Goal: Task Accomplishment & Management: Manage account settings

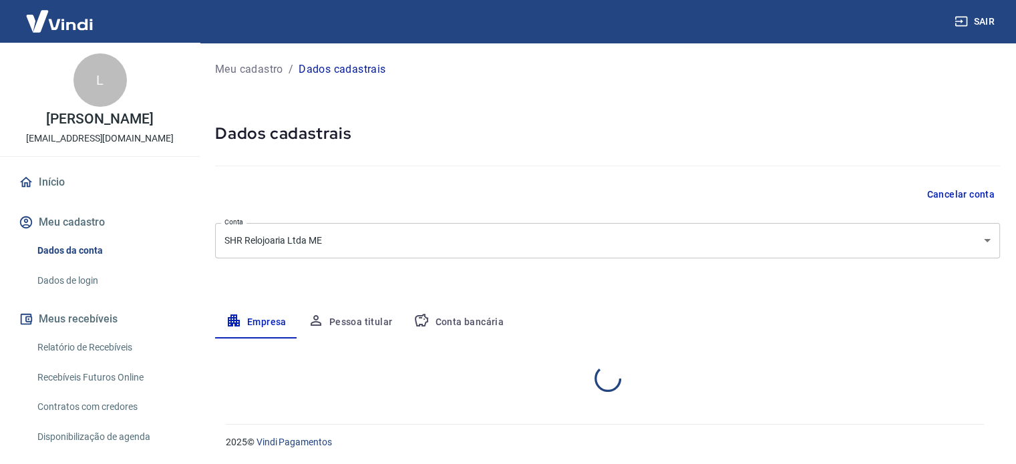
select select "SP"
select select "business"
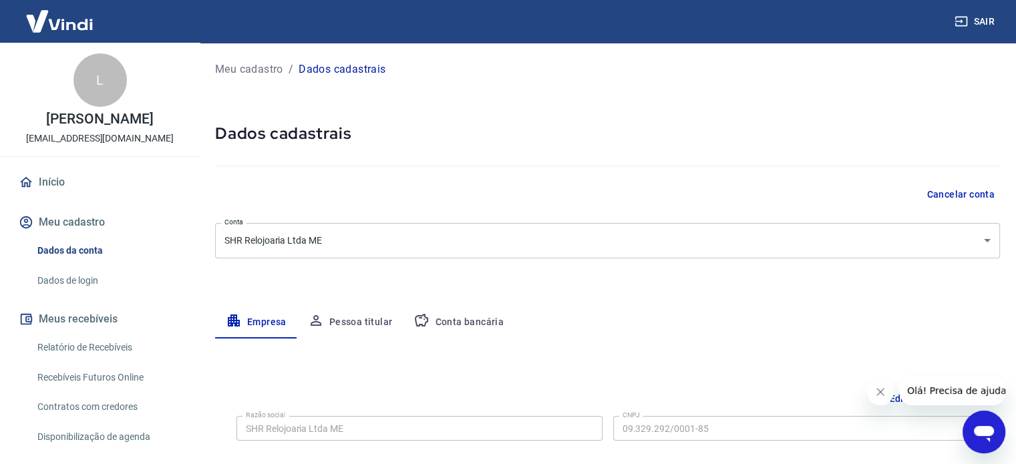
click at [500, 323] on button "Conta bancária" at bounding box center [459, 323] width 112 height 32
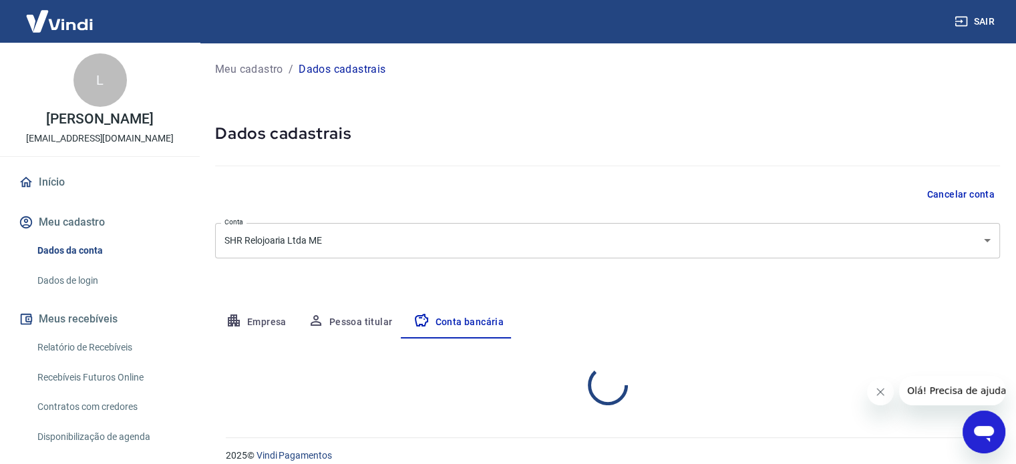
select select "1"
click at [984, 22] on button "Sair" at bounding box center [976, 21] width 48 height 25
